Goal: Task Accomplishment & Management: Manage account settings

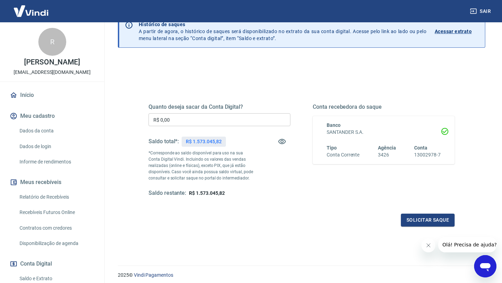
scroll to position [35, 0]
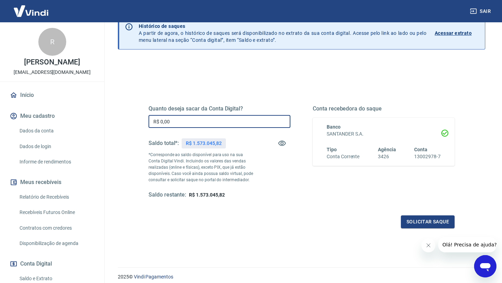
click at [239, 122] on input "R$ 0,00" at bounding box center [220, 121] width 142 height 13
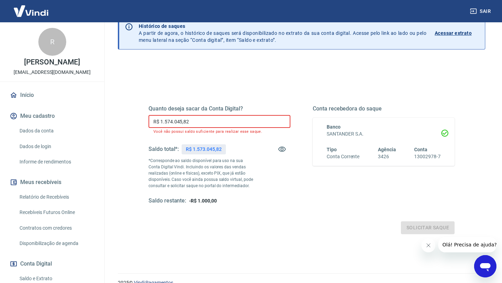
click at [172, 123] on input "R$ 1.574.045,82" at bounding box center [220, 121] width 142 height 13
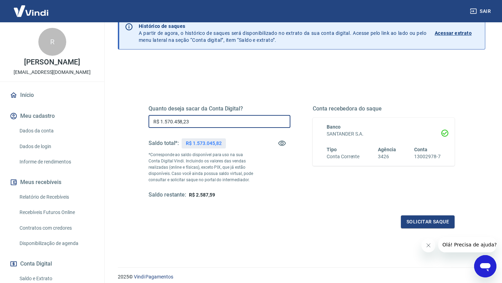
click at [194, 122] on input "R$ 1.570.458,23" at bounding box center [220, 121] width 142 height 13
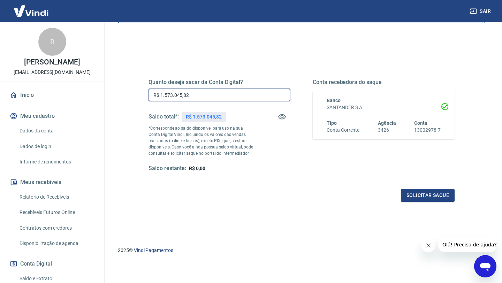
type input "R$ 1.573.045,82"
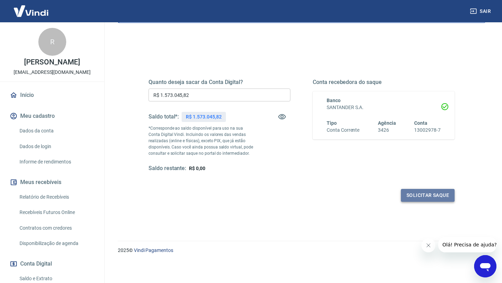
click at [415, 195] on button "Solicitar saque" at bounding box center [428, 195] width 54 height 13
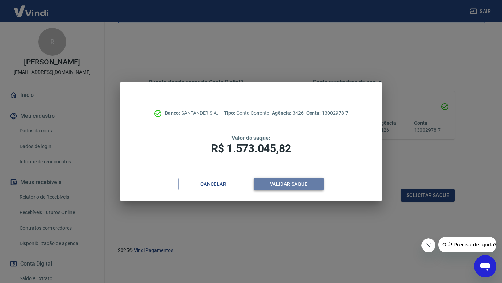
click at [296, 187] on button "Validar saque" at bounding box center [289, 184] width 70 height 13
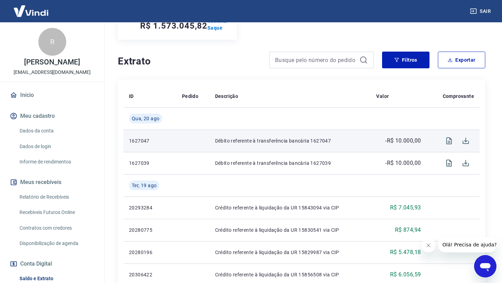
scroll to position [116, 0]
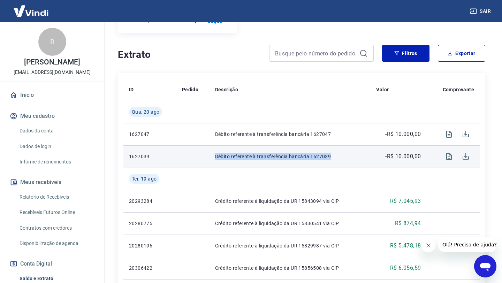
drag, startPoint x: 332, startPoint y: 159, endPoint x: 211, endPoint y: 154, distance: 120.4
click at [211, 154] on td "Débito referente à transferência bancária 1627039" at bounding box center [290, 156] width 161 height 22
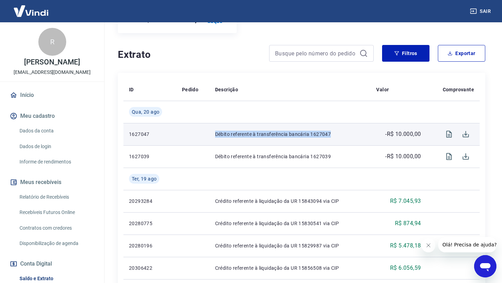
drag, startPoint x: 334, startPoint y: 133, endPoint x: 209, endPoint y: 133, distance: 124.5
click at [210, 133] on td "Débito referente à transferência bancária 1627047" at bounding box center [290, 134] width 161 height 22
